Goal: Task Accomplishment & Management: Complete application form

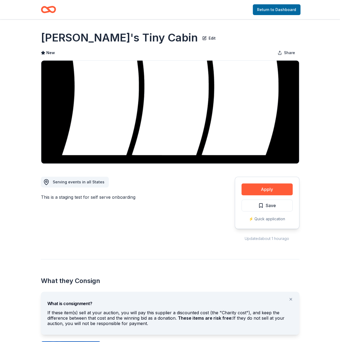
click at [50, 7] on icon "Home" at bounding box center [51, 9] width 8 height 5
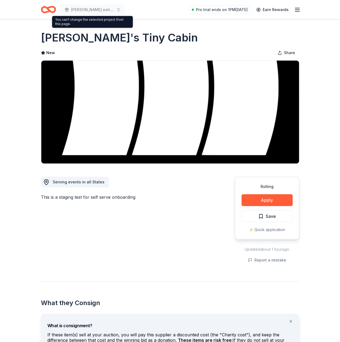
click at [46, 10] on icon "Home" at bounding box center [48, 9] width 15 height 13
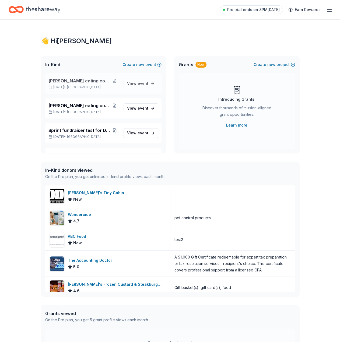
click at [87, 79] on span "Ding Dong eating contest 2" at bounding box center [79, 81] width 62 height 6
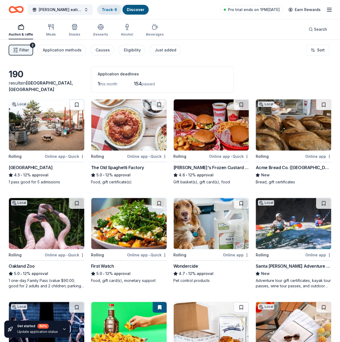
click at [107, 5] on div "Track · 6" at bounding box center [109, 10] width 24 height 10
click at [107, 8] on link "Track · 6" at bounding box center [109, 9] width 15 height 5
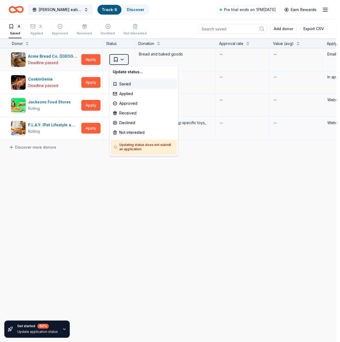
click at [122, 59] on html "Ding Dong eating contest 2 Track · 6 Discover Pro trial ends on 1PM, 9/30 Earn …" at bounding box center [170, 171] width 340 height 342
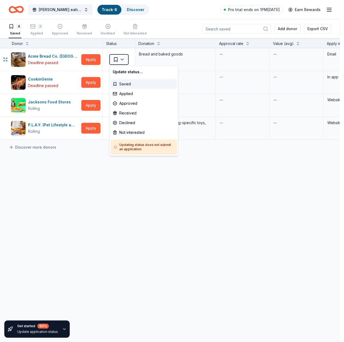
click at [125, 57] on html "Ding Dong eating contest 2 Track · 6 Discover Pro trial ends on 1PM, 9/30 Earn …" at bounding box center [172, 171] width 344 height 342
click at [124, 59] on html "Ding Dong eating contest 2 Track · 6 Discover Pro trial ends on 1PM, 9/30 Earn …" at bounding box center [172, 171] width 344 height 342
click at [130, 134] on div "Not interested" at bounding box center [144, 133] width 66 height 10
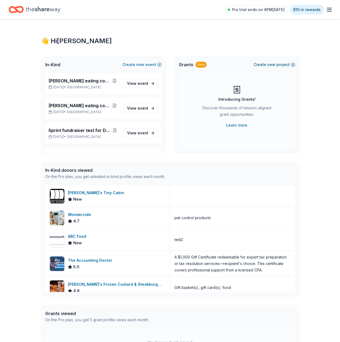
click at [272, 62] on span "new" at bounding box center [271, 64] width 8 height 6
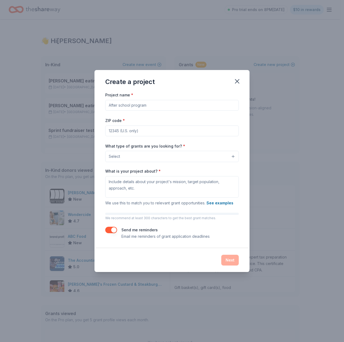
click at [185, 107] on input "Project name *" at bounding box center [171, 105] width 133 height 11
type input "S"
type input "C"
type input "test"
click at [186, 132] on input "ZIP code *" at bounding box center [171, 130] width 133 height 11
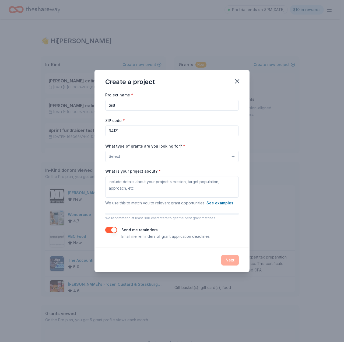
type input "94121"
click at [179, 158] on button "Select" at bounding box center [171, 156] width 133 height 11
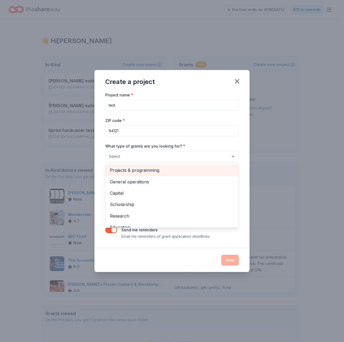
click at [179, 168] on span "Projects & programming" at bounding box center [172, 170] width 124 height 7
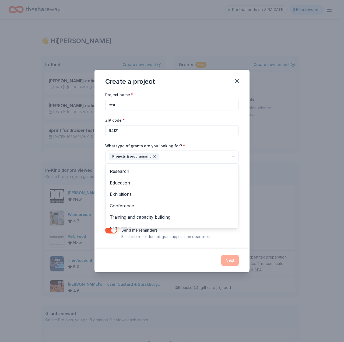
scroll to position [25, 0]
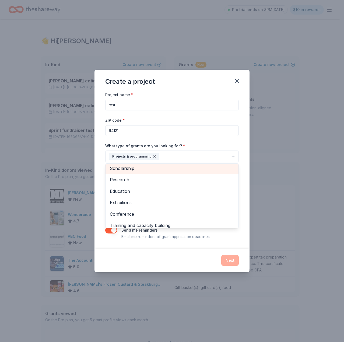
click at [161, 171] on span "Scholarship" at bounding box center [172, 168] width 124 height 7
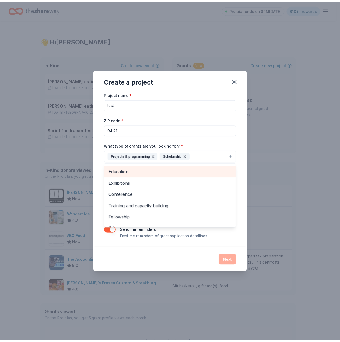
scroll to position [40, 0]
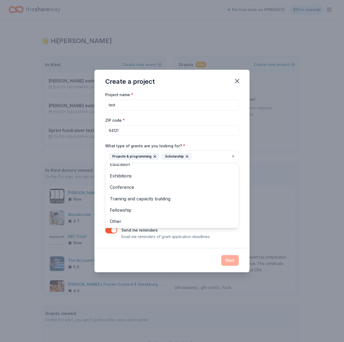
click at [205, 254] on div "Create a project Project name * test ZIP code * 94121 What type of grants are y…" at bounding box center [171, 171] width 155 height 202
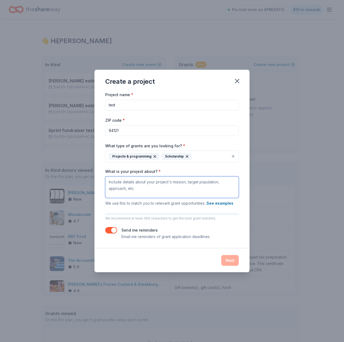
click at [166, 190] on textarea "What is your project about? *" at bounding box center [171, 187] width 133 height 22
type textarea "scholarship?"
click at [230, 261] on button "Next" at bounding box center [229, 260] width 17 height 11
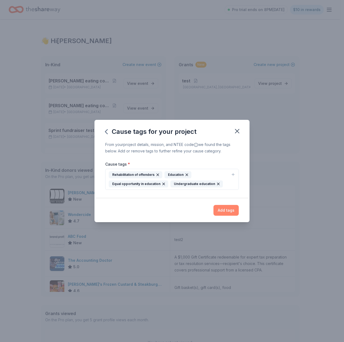
click at [217, 208] on button "Add tags" at bounding box center [225, 210] width 25 height 11
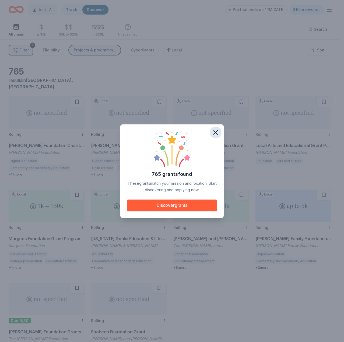
click at [214, 133] on icon "button" at bounding box center [216, 133] width 4 height 4
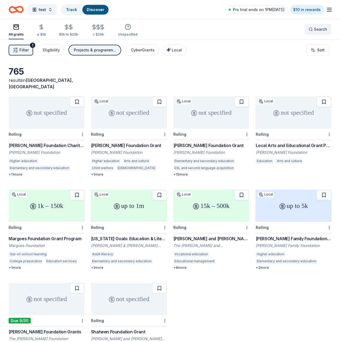
click at [305, 29] on button "Search" at bounding box center [317, 29] width 27 height 11
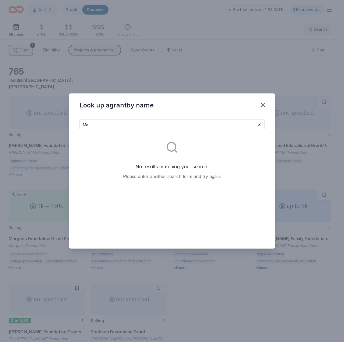
type input "M"
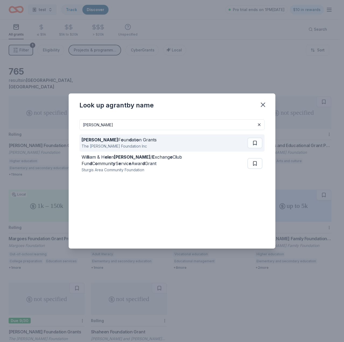
type input "[PERSON_NAME]"
click at [210, 141] on div "[PERSON_NAME] F o un d ati o n Grants The [PERSON_NAME] Foundation Inc" at bounding box center [165, 142] width 166 height 17
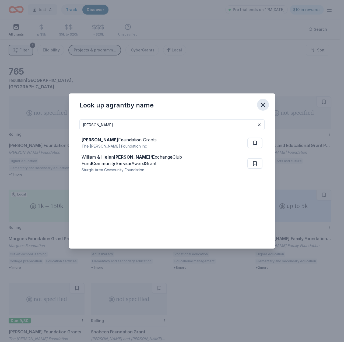
click at [262, 103] on icon "button" at bounding box center [263, 105] width 8 height 8
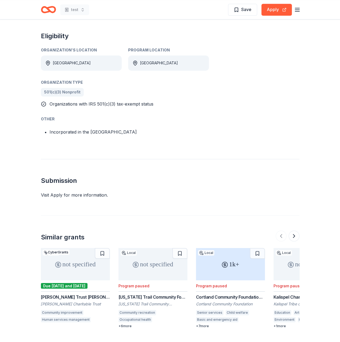
scroll to position [367, 0]
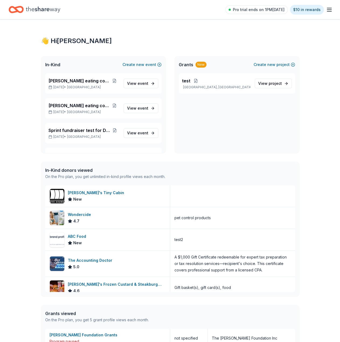
click at [324, 8] on div "Pro trial ends on 1PM[DATE] $10 in rewards" at bounding box center [278, 9] width 107 height 13
click at [327, 6] on icon "button" at bounding box center [329, 9] width 6 height 6
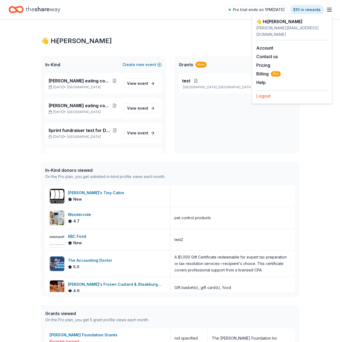
click at [265, 93] on button "Logout" at bounding box center [263, 96] width 14 height 6
